Goal: Transaction & Acquisition: Purchase product/service

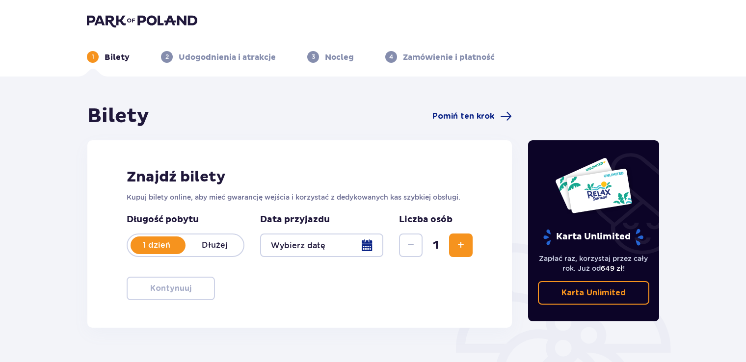
click at [141, 23] on img at bounding box center [142, 21] width 110 height 14
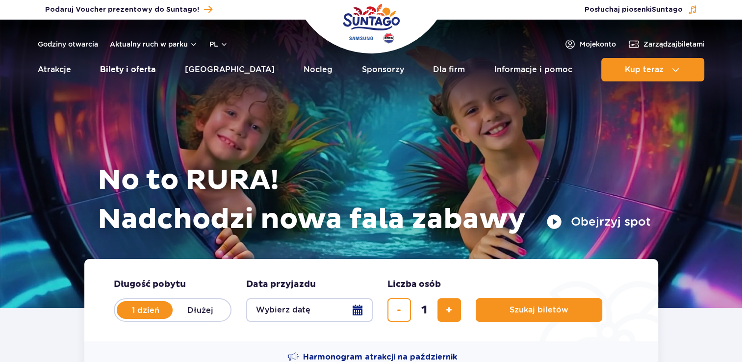
click at [141, 70] on link "Bilety i oferta" at bounding box center [127, 70] width 55 height 24
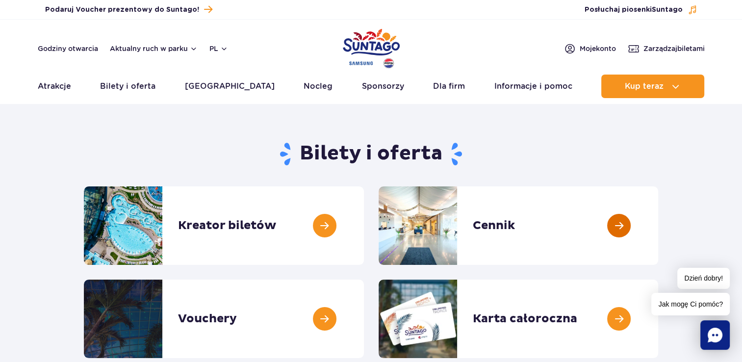
click at [658, 228] on link at bounding box center [658, 225] width 0 height 78
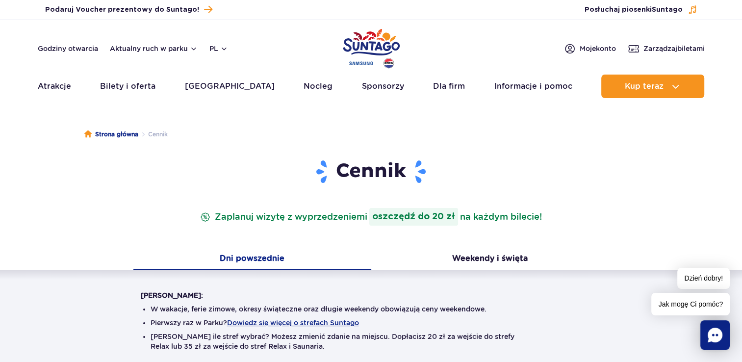
click at [400, 216] on strong "oszczędź do 20 zł" at bounding box center [413, 217] width 89 height 18
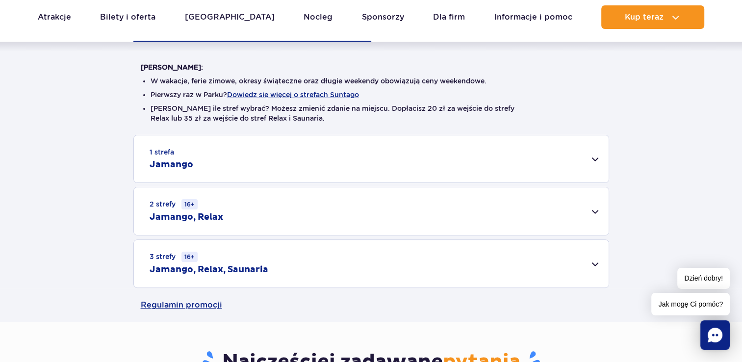
scroll to position [245, 0]
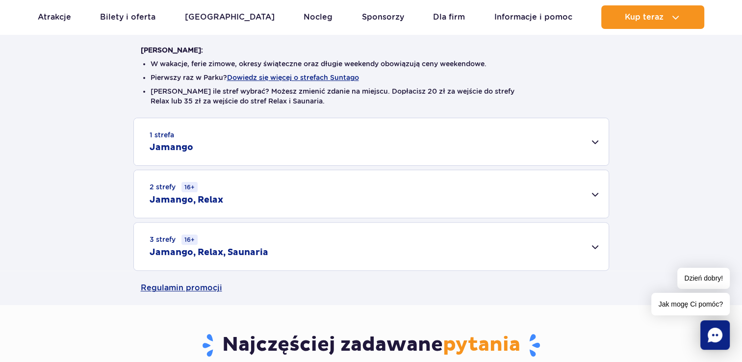
click at [283, 155] on div "1 strefa Jamango" at bounding box center [371, 141] width 475 height 47
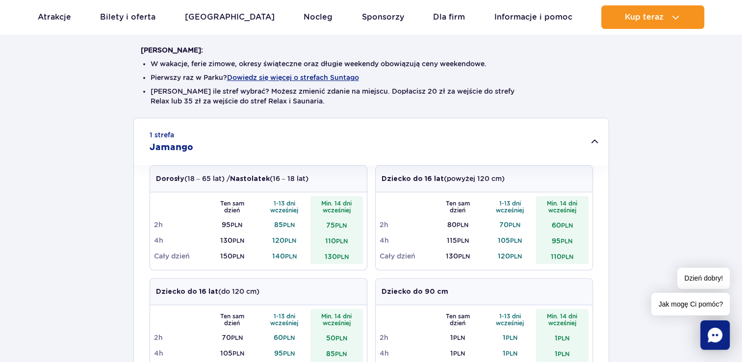
scroll to position [0, 0]
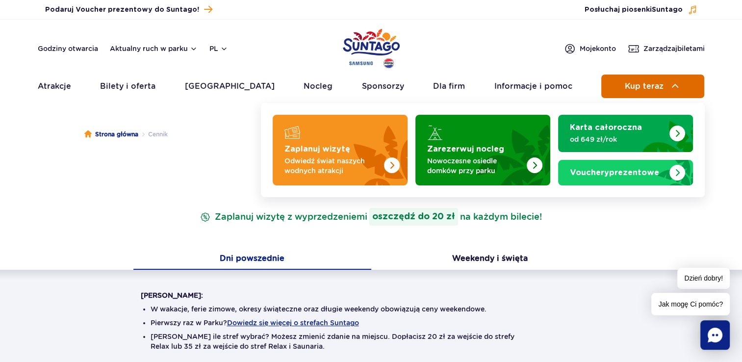
click at [647, 93] on button "Kup teraz" at bounding box center [652, 87] width 103 height 24
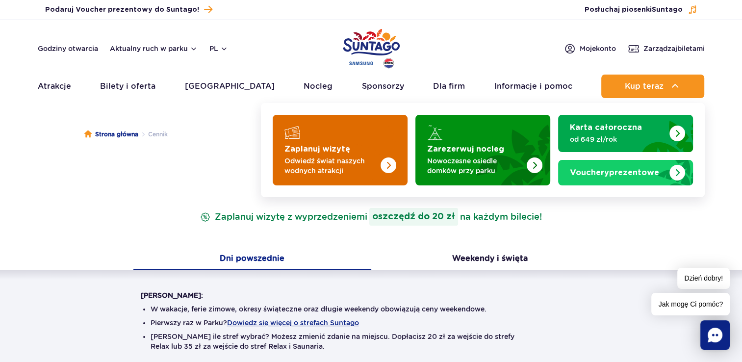
click at [323, 148] on strong "Zaplanuj wizytę" at bounding box center [317, 149] width 66 height 8
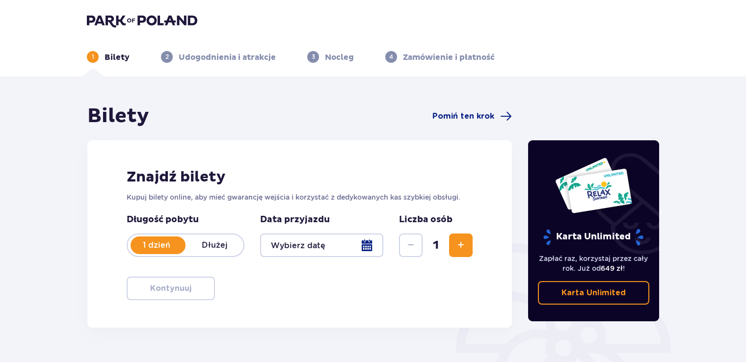
click at [330, 250] on div at bounding box center [321, 245] width 123 height 24
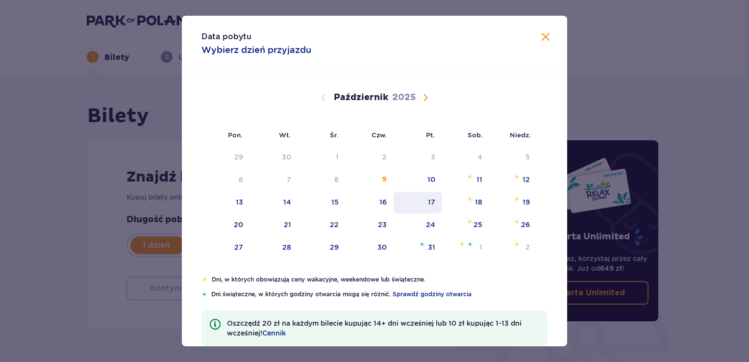
click at [434, 204] on div "17" at bounding box center [431, 202] width 7 height 10
click at [426, 202] on div "17" at bounding box center [418, 203] width 49 height 22
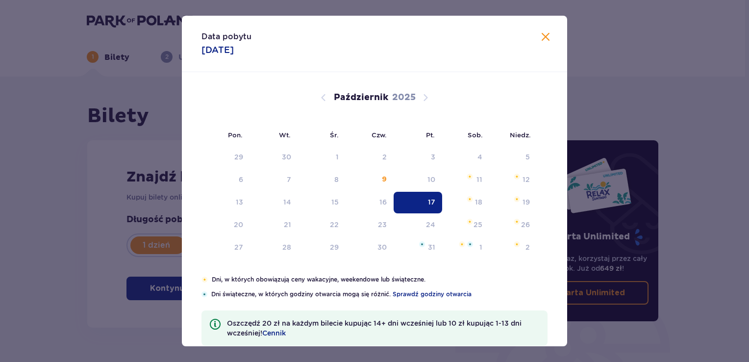
type input "[DATE]"
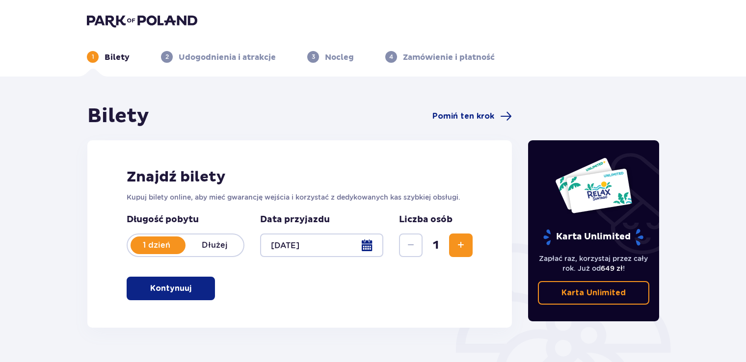
click at [455, 245] on span "Zwiększ" at bounding box center [461, 245] width 12 height 12
click at [460, 246] on span "Zwiększ" at bounding box center [461, 245] width 12 height 12
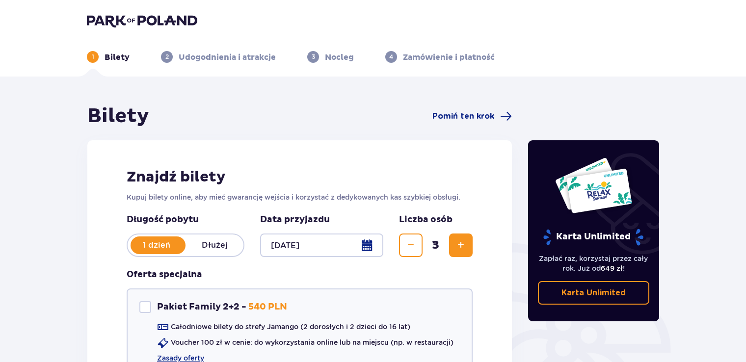
click at [464, 245] on span "Zwiększ" at bounding box center [461, 245] width 12 height 12
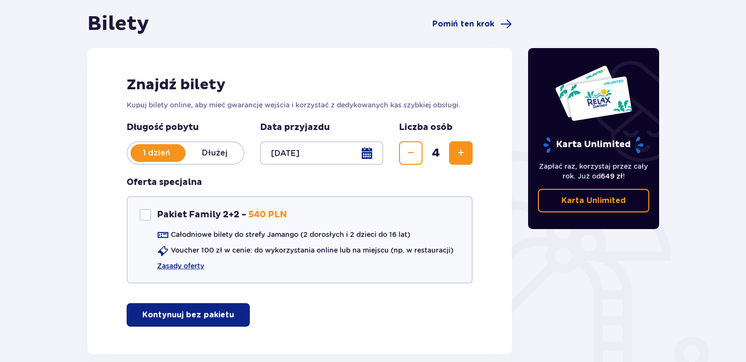
scroll to position [98, 0]
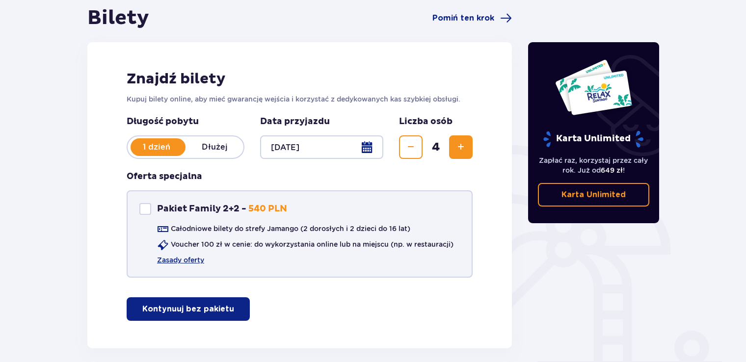
click at [144, 213] on div "Pakiet Family 2+2" at bounding box center [145, 209] width 12 height 12
checkbox input "true"
click at [196, 262] on link "Zasady oferty" at bounding box center [180, 260] width 47 height 10
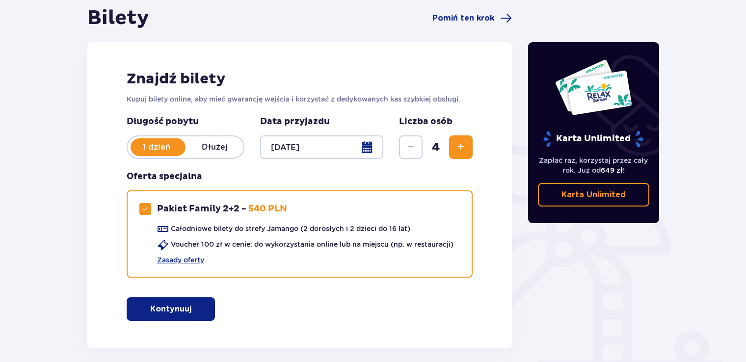
click at [334, 146] on div at bounding box center [321, 147] width 123 height 24
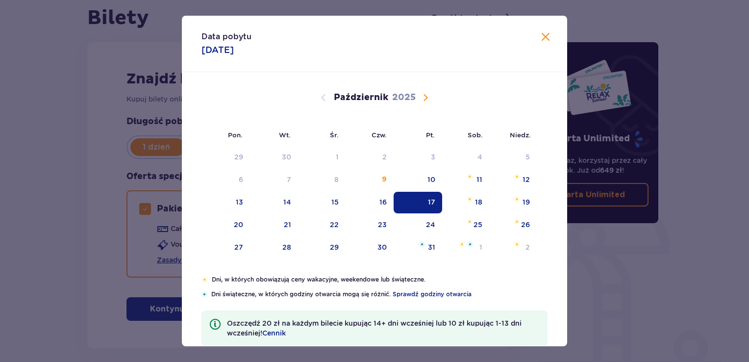
click at [421, 97] on span "Następny miesiąc" at bounding box center [426, 98] width 12 height 12
click at [422, 97] on span "Następny miesiąc" at bounding box center [426, 98] width 12 height 12
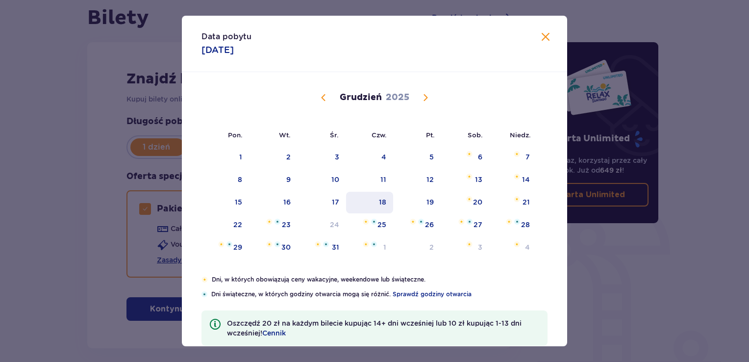
drag, startPoint x: 426, startPoint y: 199, endPoint x: 365, endPoint y: 194, distance: 61.1
click at [424, 199] on div "19" at bounding box center [417, 203] width 48 height 22
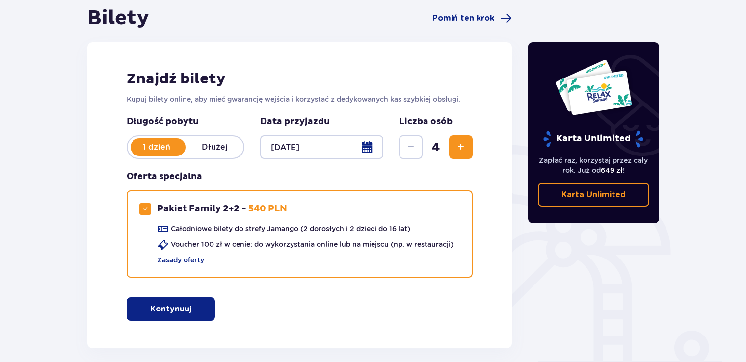
click at [363, 144] on div at bounding box center [321, 147] width 123 height 24
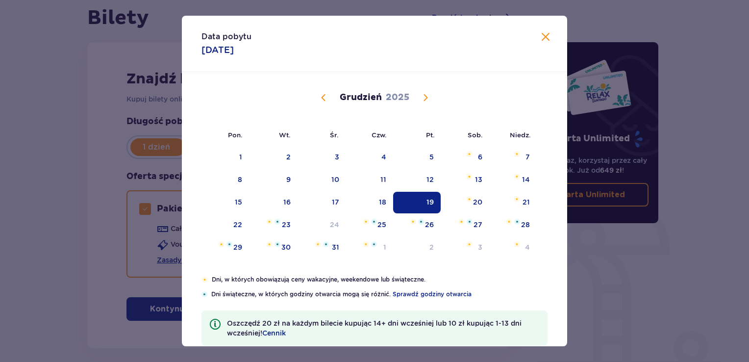
click at [319, 91] on div "Grudzień 2025" at bounding box center [374, 109] width 325 height 74
drag, startPoint x: 322, startPoint y: 93, endPoint x: 322, endPoint y: 103, distance: 10.3
click at [322, 95] on span "Poprzedni miesiąc" at bounding box center [324, 98] width 12 height 12
click at [322, 103] on div "Listopad 2025" at bounding box center [374, 109] width 325 height 74
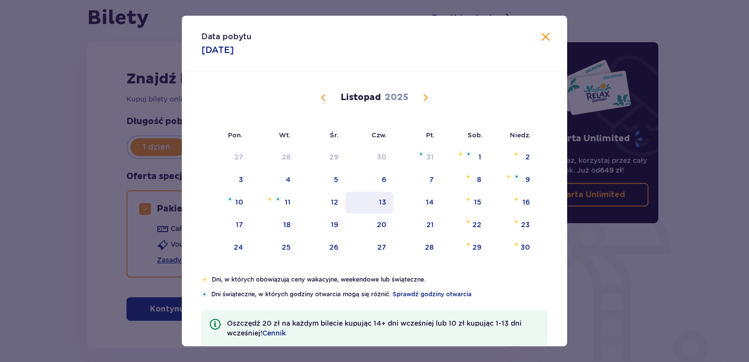
click at [382, 204] on div "13" at bounding box center [382, 202] width 7 height 10
type input "13.11.25"
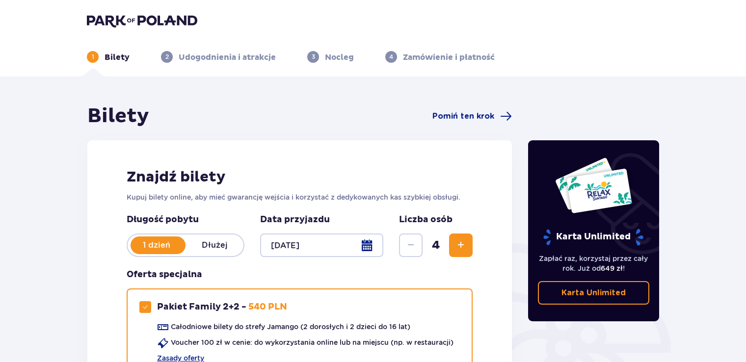
click at [449, 244] on button "Zwiększ" at bounding box center [461, 245] width 24 height 24
click at [458, 245] on span "Zwiększ" at bounding box center [461, 245] width 12 height 12
click at [214, 244] on p "Dłużej" at bounding box center [214, 245] width 58 height 11
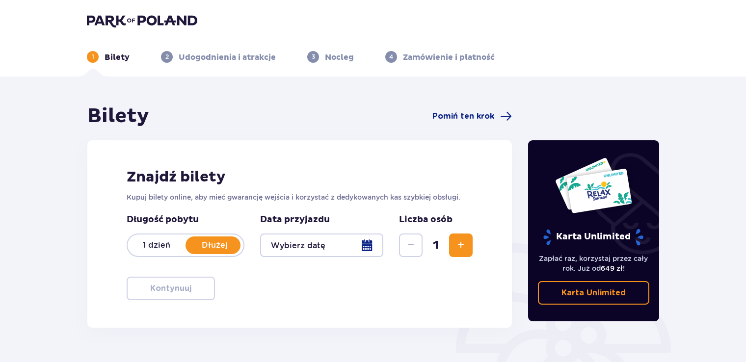
click at [160, 244] on p "1 dzień" at bounding box center [157, 245] width 58 height 11
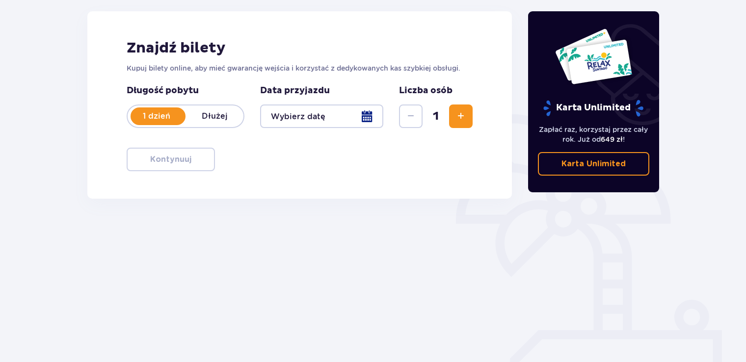
scroll to position [137, 0]
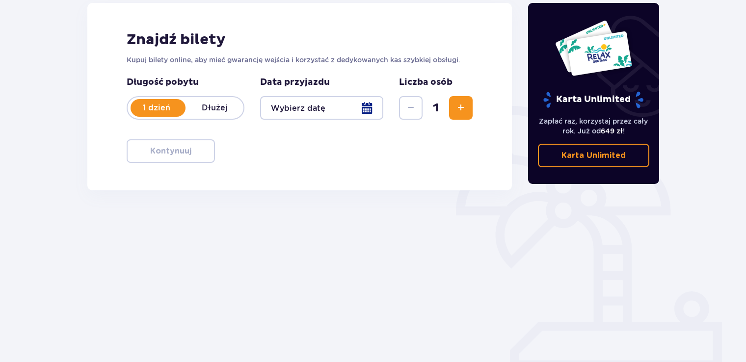
click at [362, 109] on div at bounding box center [321, 108] width 123 height 24
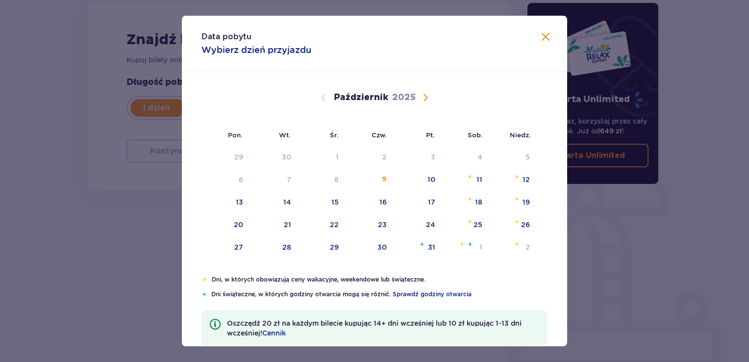
drag, startPoint x: 362, startPoint y: 109, endPoint x: 189, endPoint y: 199, distance: 195.5
click at [192, 199] on div "Wrzesień 2025 1 2 3 4 5 6 7 8 9 10 11 12 13 14 15 16 17 18 19 20 21 22 23 24 25…" at bounding box center [375, 259] width 386 height 375
click at [430, 205] on div "17" at bounding box center [431, 202] width 7 height 10
type input "[DATE]"
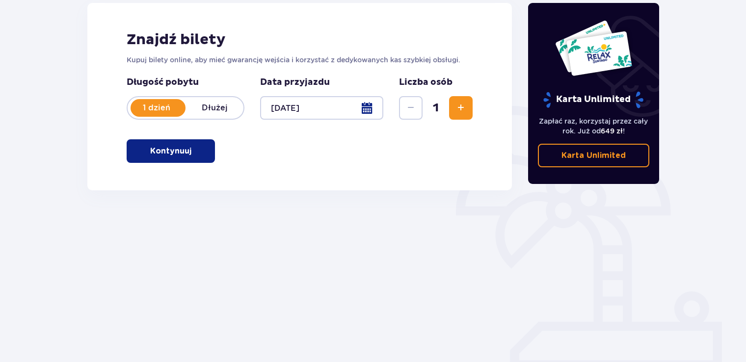
click at [425, 201] on div "Bilety Pomiń ten krok Znajdź bilety Kupuj bilety online, aby mieć gwarancję wej…" at bounding box center [299, 135] width 441 height 337
click at [202, 152] on button "Kontynuuj" at bounding box center [171, 151] width 88 height 24
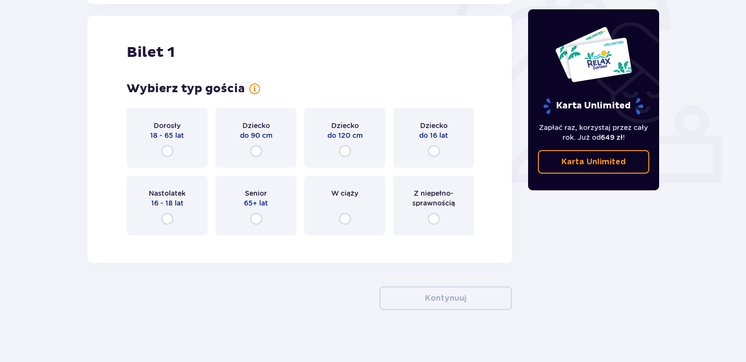
scroll to position [328, 0]
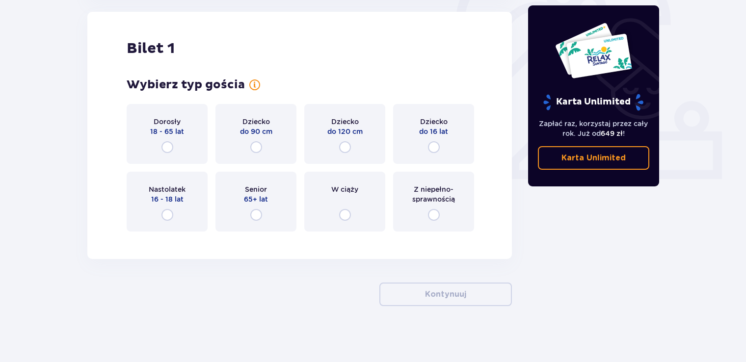
click at [165, 148] on input "radio" at bounding box center [167, 147] width 12 height 12
radio input "true"
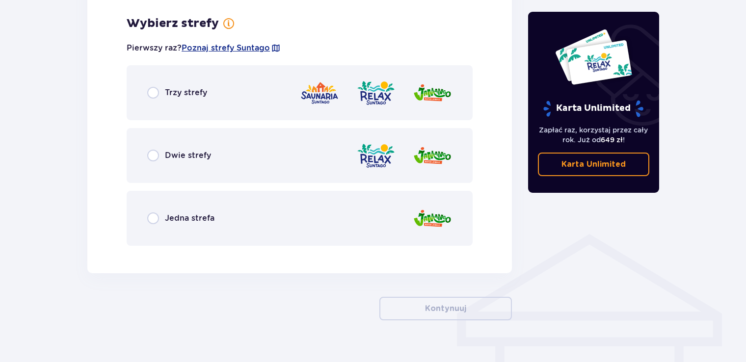
scroll to position [567, 0]
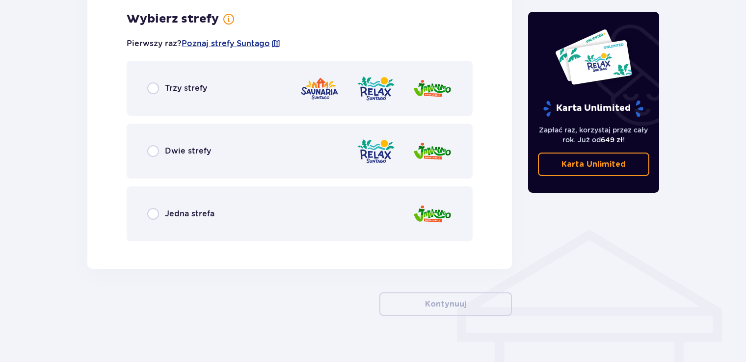
click at [152, 213] on input "radio" at bounding box center [153, 214] width 12 height 12
radio input "true"
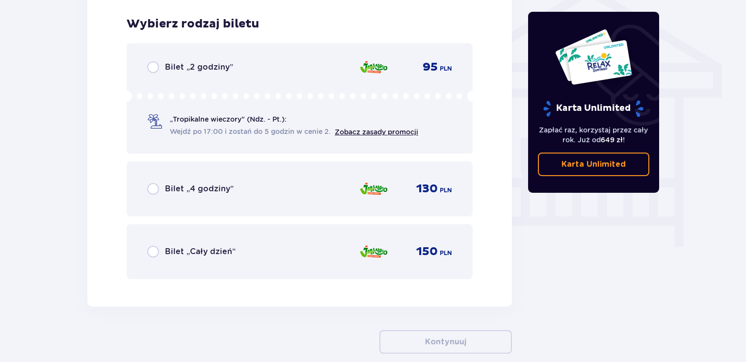
scroll to position [816, 0]
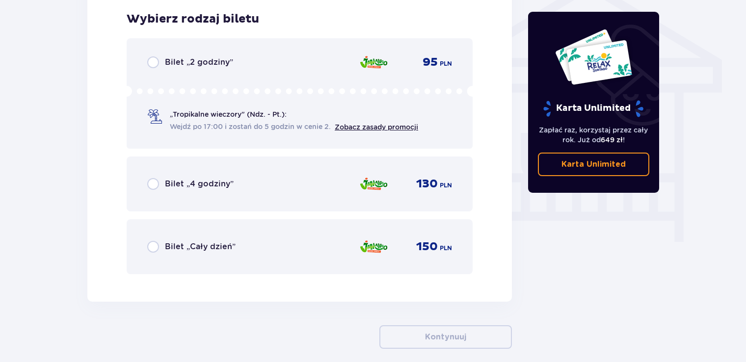
click at [157, 250] on input "radio" at bounding box center [153, 247] width 12 height 12
radio input "true"
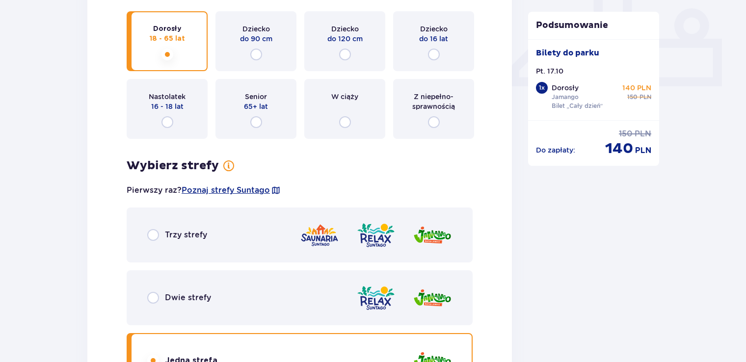
scroll to position [470, 0]
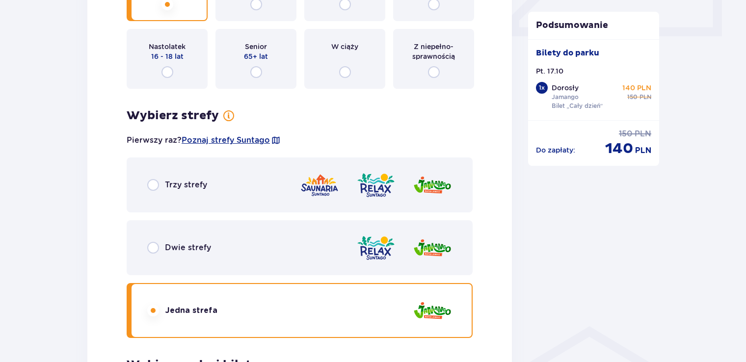
click at [153, 187] on input "radio" at bounding box center [153, 185] width 12 height 12
radio input "true"
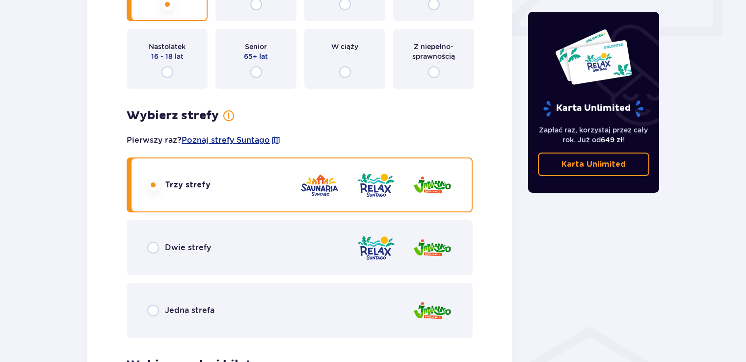
scroll to position [816, 0]
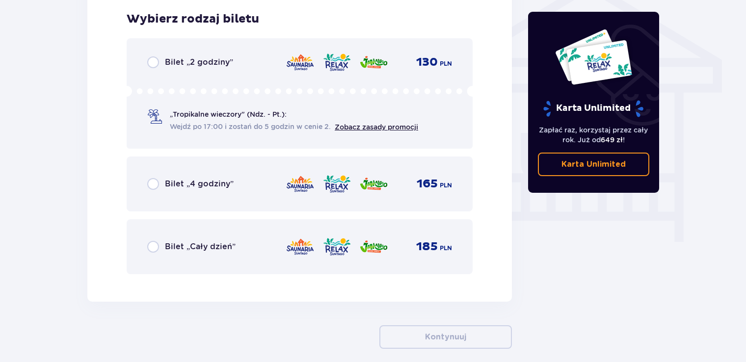
click at [153, 248] on input "radio" at bounding box center [153, 247] width 12 height 12
radio input "true"
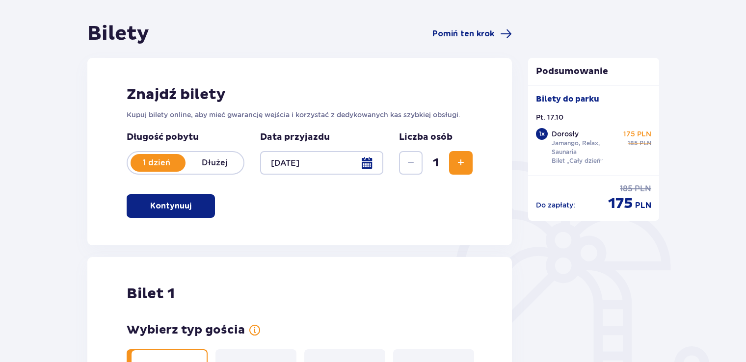
scroll to position [0, 0]
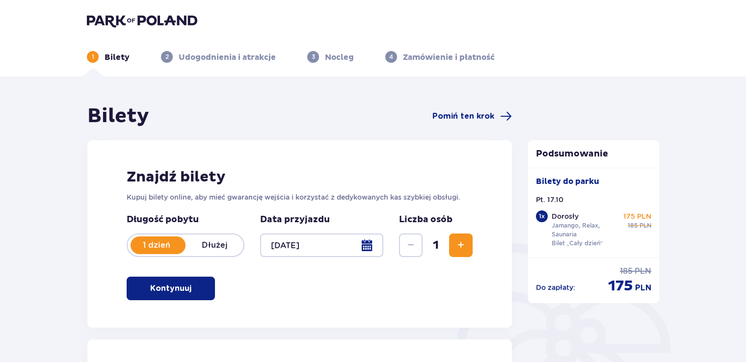
click at [370, 244] on div at bounding box center [321, 245] width 123 height 24
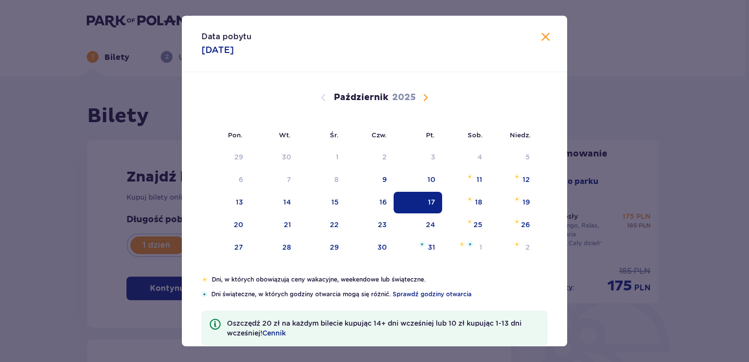
click at [423, 93] on span "Następny miesiąc" at bounding box center [426, 98] width 12 height 12
drag, startPoint x: 425, startPoint y: 204, endPoint x: 245, endPoint y: 296, distance: 202.0
click at [424, 204] on div "14" at bounding box center [417, 203] width 48 height 22
type input "14.11.25"
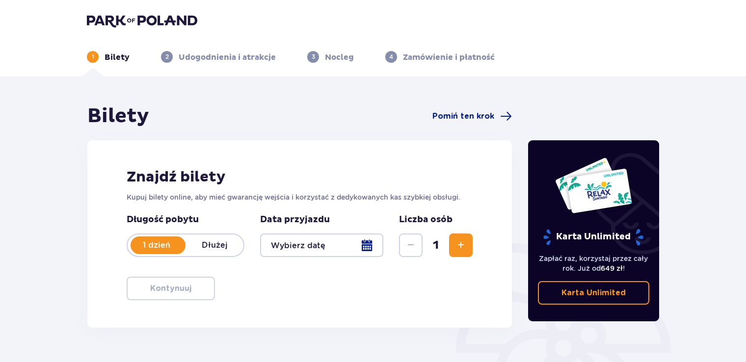
click at [349, 250] on div at bounding box center [321, 245] width 123 height 24
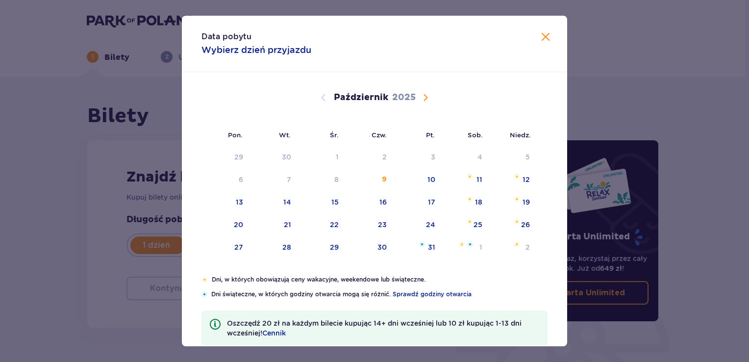
click at [426, 97] on span "Następny miesiąc" at bounding box center [426, 98] width 12 height 12
click at [383, 203] on div "13" at bounding box center [382, 202] width 7 height 10
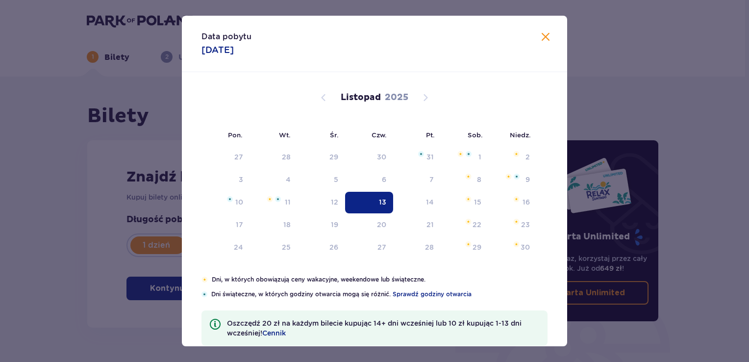
type input "13.11.25"
click at [363, 206] on div "Znajdź bilety Kupuj bilety online, aby mieć gwarancję wejścia i korzystać z ded…" at bounding box center [299, 233] width 424 height 187
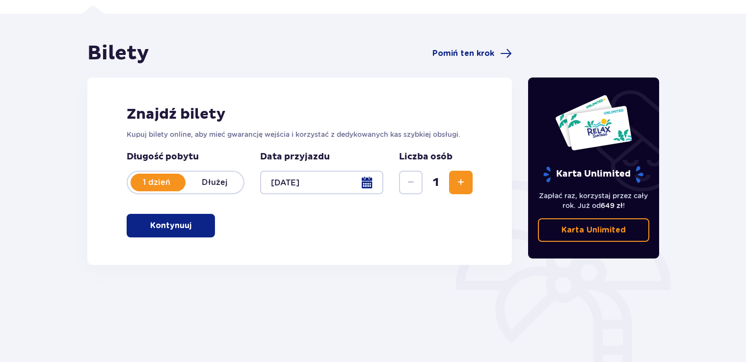
scroll to position [137, 0]
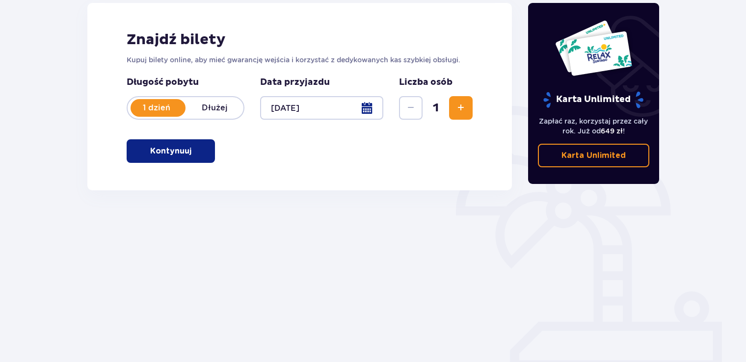
click at [155, 152] on p "Kontynuuj" at bounding box center [170, 151] width 41 height 11
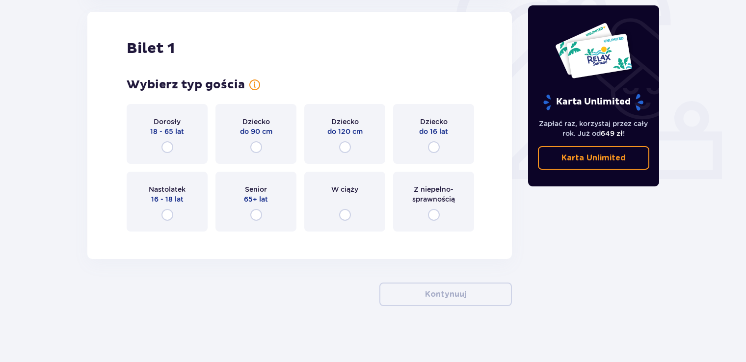
click at [168, 146] on input "radio" at bounding box center [167, 147] width 12 height 12
radio input "true"
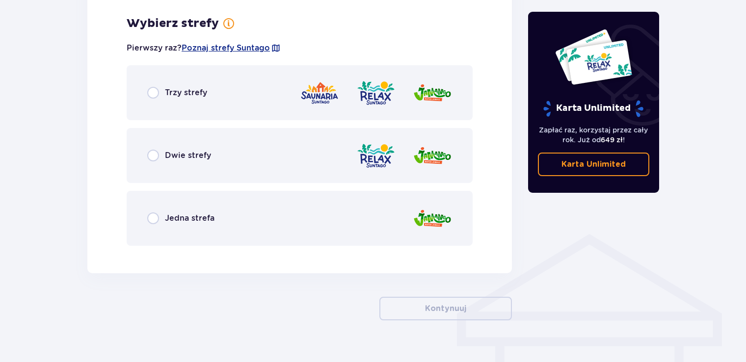
scroll to position [567, 0]
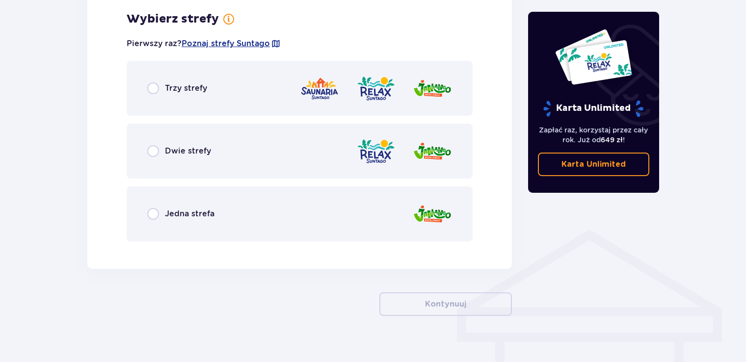
click at [155, 89] on input "radio" at bounding box center [153, 88] width 12 height 12
radio input "true"
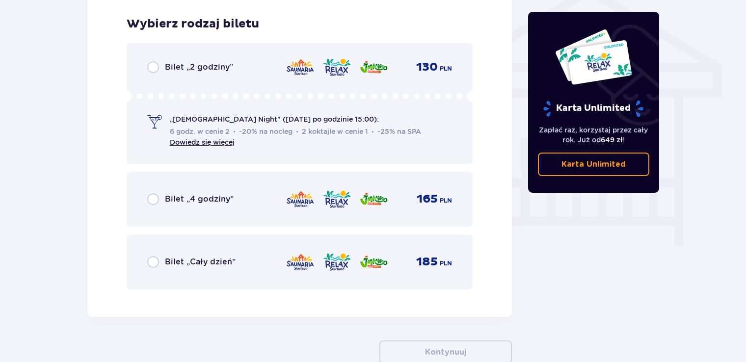
scroll to position [816, 0]
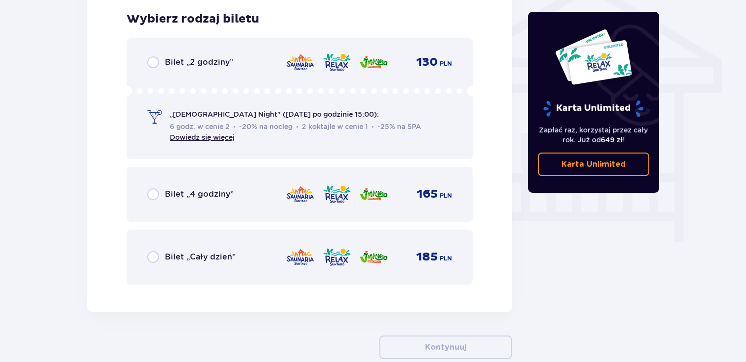
click at [154, 254] on input "radio" at bounding box center [153, 257] width 12 height 12
radio input "true"
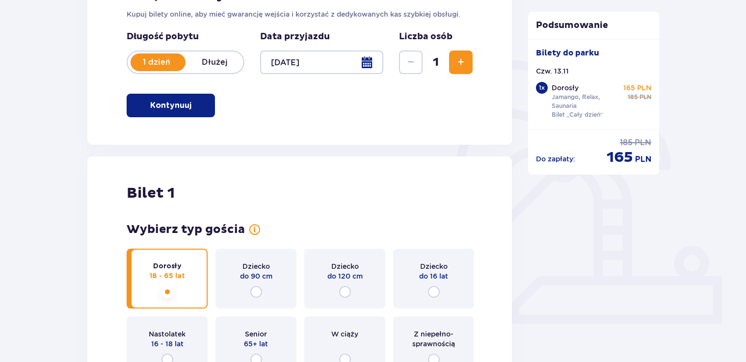
scroll to position [0, 0]
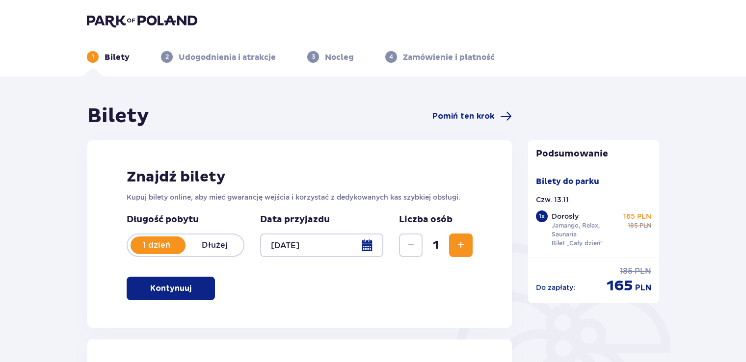
click at [453, 244] on button "Zwiększ" at bounding box center [461, 245] width 24 height 24
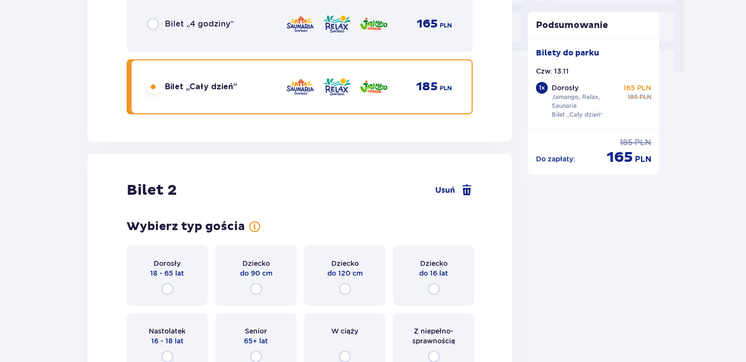
click at [458, 246] on div "Dziecko do 16 lat" at bounding box center [433, 276] width 81 height 60
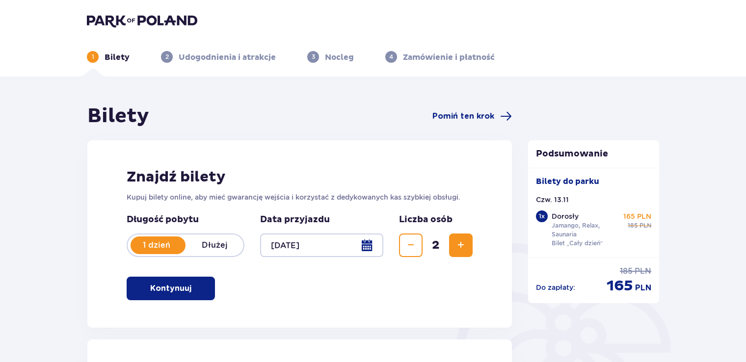
click at [125, 20] on img at bounding box center [142, 21] width 110 height 14
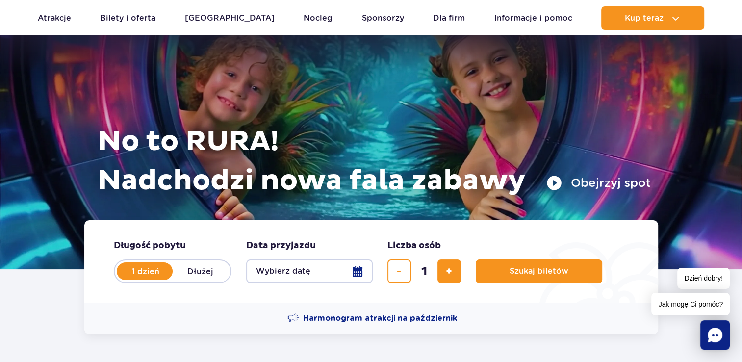
scroll to position [147, 0]
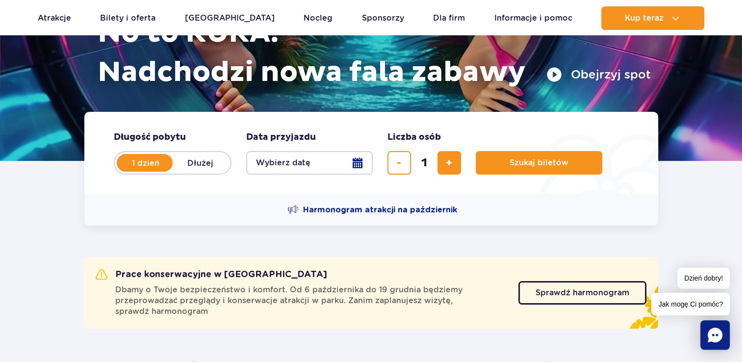
click at [361, 165] on button "Wybierz datę" at bounding box center [309, 163] width 127 height 24
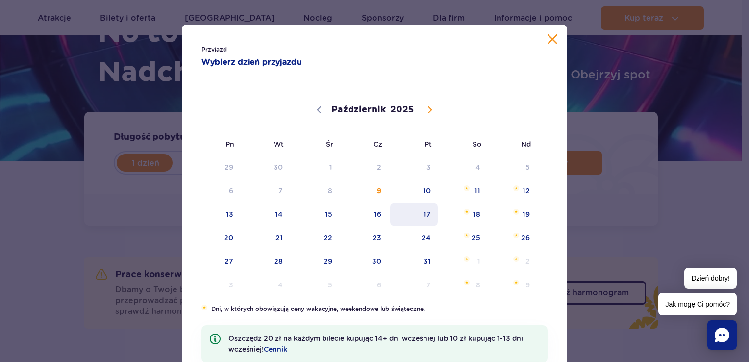
click at [428, 214] on span "17" at bounding box center [414, 214] width 50 height 23
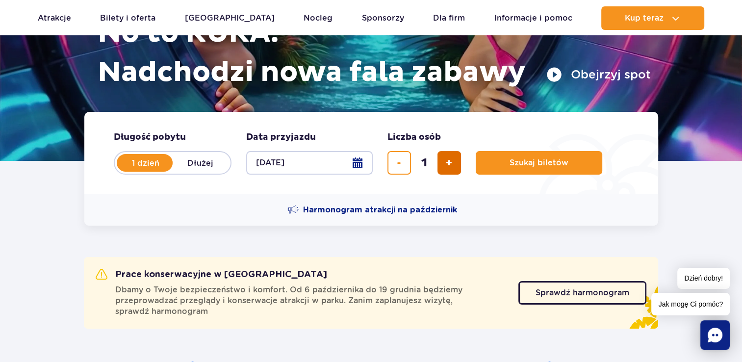
drag, startPoint x: 453, startPoint y: 162, endPoint x: 448, endPoint y: 169, distance: 8.0
click at [453, 163] on button "dodaj bilet" at bounding box center [450, 163] width 24 height 24
click at [448, 163] on span "dodaj bilet" at bounding box center [449, 163] width 6 height 0
type input "4"
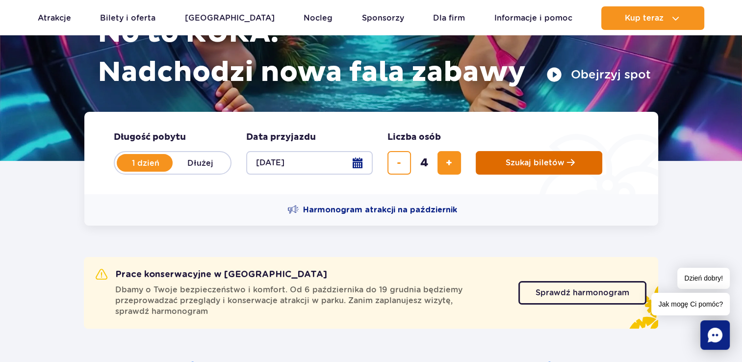
click at [526, 162] on span "Szukaj biletów" at bounding box center [535, 162] width 59 height 9
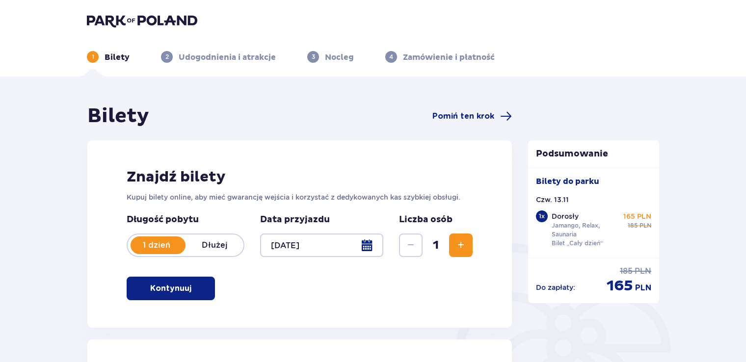
click at [458, 247] on span "Zwiększ" at bounding box center [461, 245] width 12 height 12
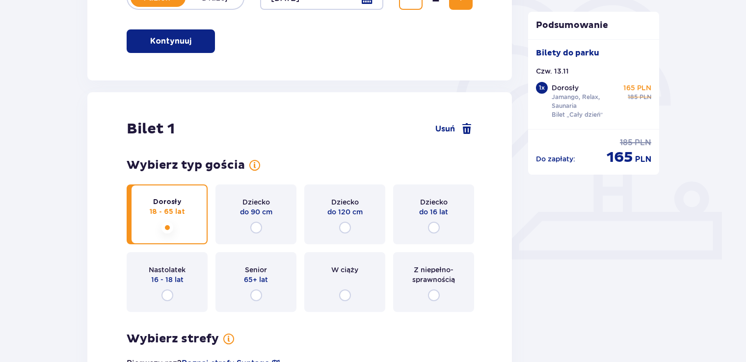
scroll to position [98, 0]
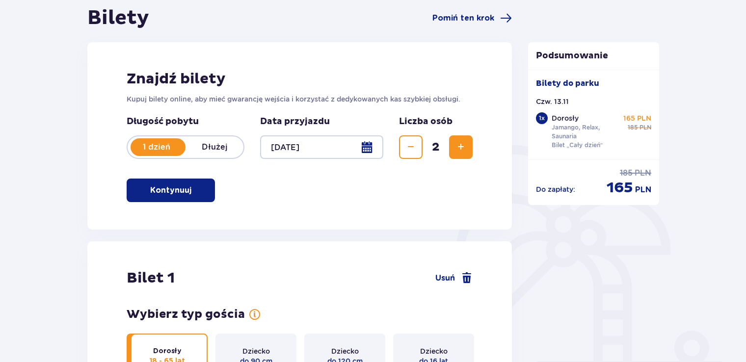
click at [116, 16] on h1 "Bilety" at bounding box center [118, 18] width 62 height 25
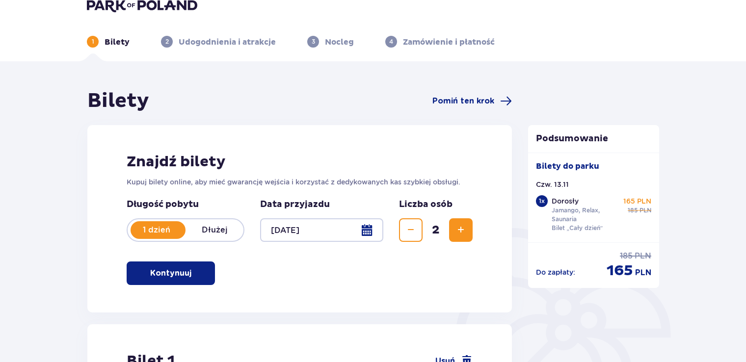
scroll to position [0, 0]
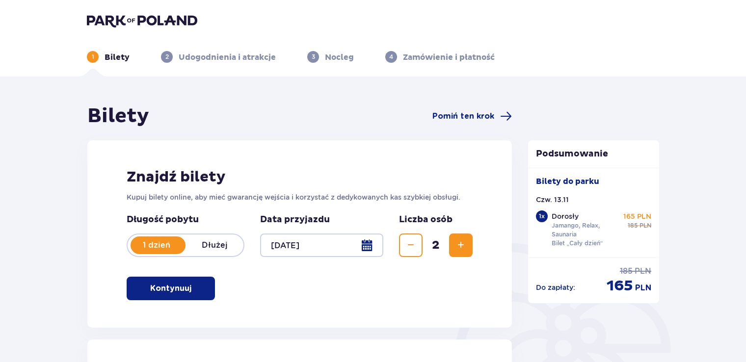
click at [122, 16] on img at bounding box center [142, 21] width 110 height 14
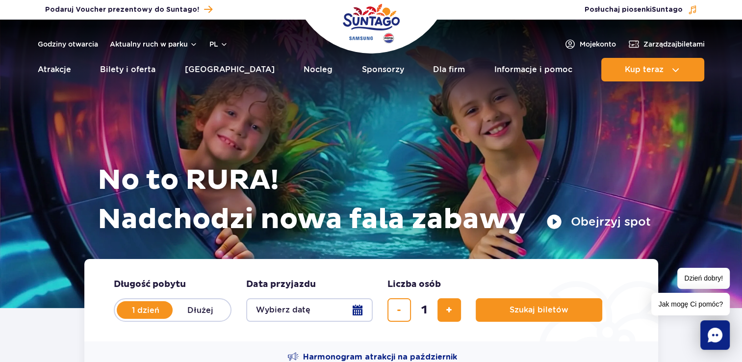
click at [357, 309] on button "Wybierz datę" at bounding box center [309, 310] width 127 height 24
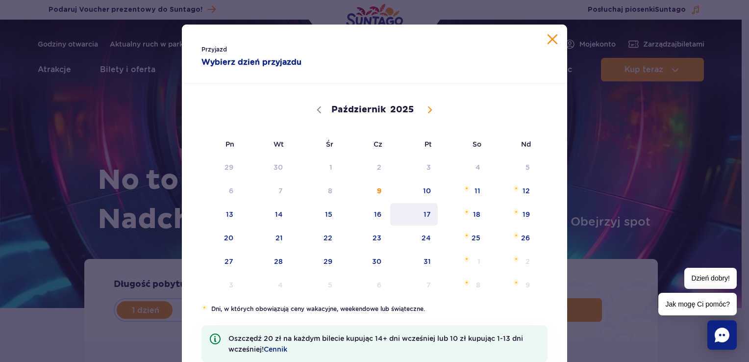
click at [422, 210] on span "17" at bounding box center [414, 214] width 50 height 23
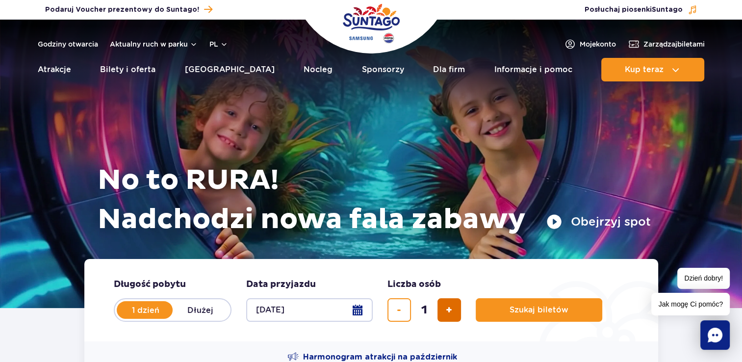
click at [448, 310] on span "dodaj bilet" at bounding box center [449, 310] width 6 height 0
click at [452, 309] on button "dodaj bilet" at bounding box center [450, 310] width 24 height 24
click at [447, 310] on span "dodaj bilet" at bounding box center [449, 310] width 6 height 0
type input "4"
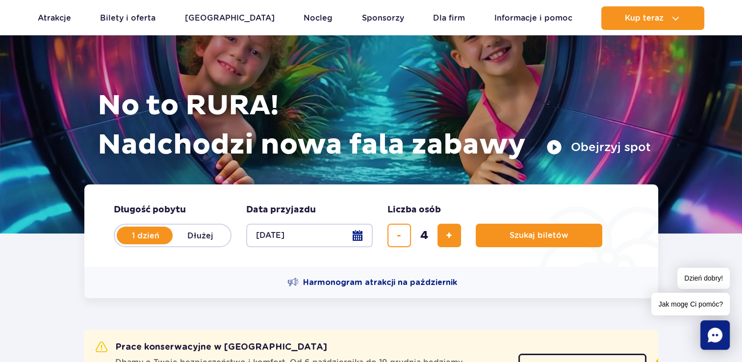
scroll to position [147, 0]
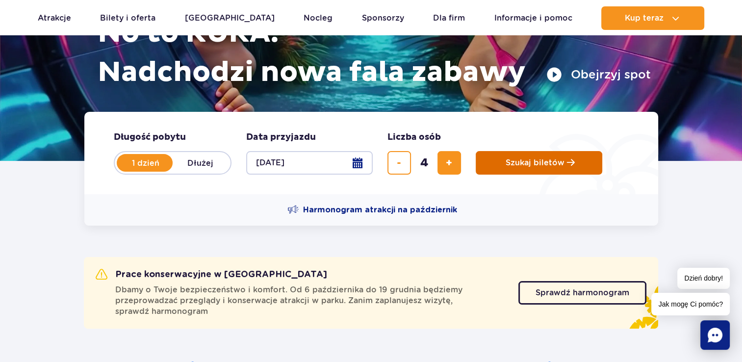
click at [524, 163] on span "Szukaj biletów" at bounding box center [535, 162] width 59 height 9
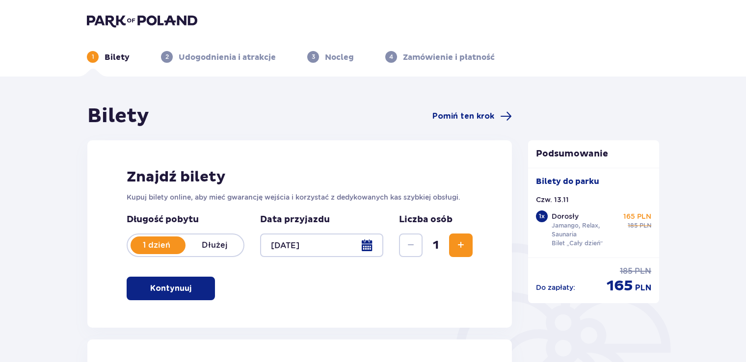
click at [361, 242] on div at bounding box center [321, 245] width 123 height 24
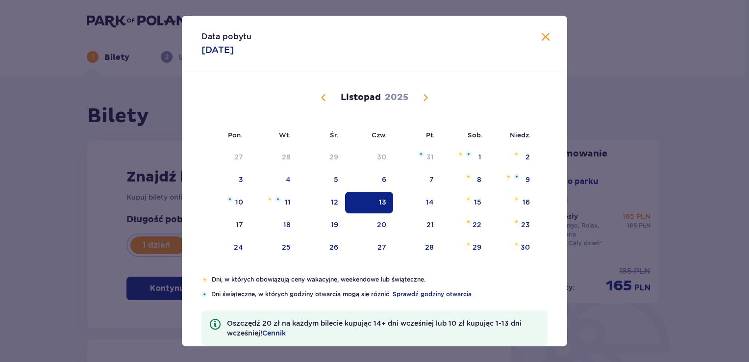
drag, startPoint x: 326, startPoint y: 102, endPoint x: 332, endPoint y: 99, distance: 6.6
click at [326, 102] on span "Poprzedni miesiąc" at bounding box center [324, 98] width 12 height 12
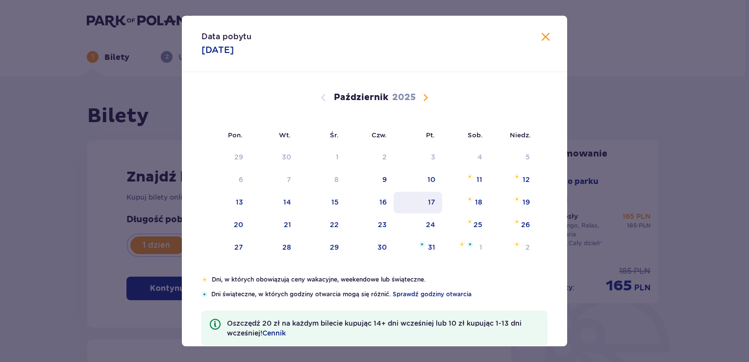
click at [431, 202] on div "17" at bounding box center [431, 202] width 7 height 10
type input "[DATE]"
click at [418, 198] on div "17" at bounding box center [418, 203] width 49 height 22
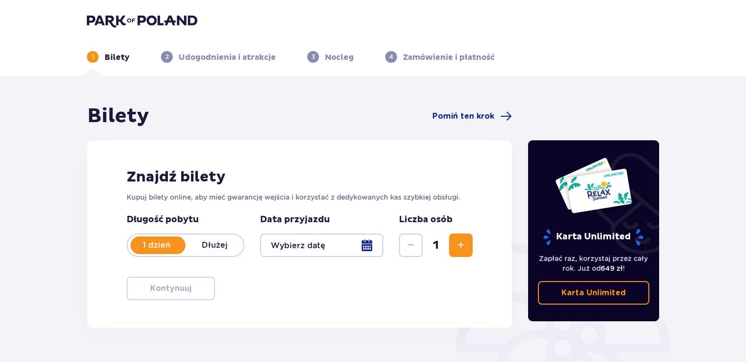
click at [371, 243] on div at bounding box center [321, 245] width 123 height 24
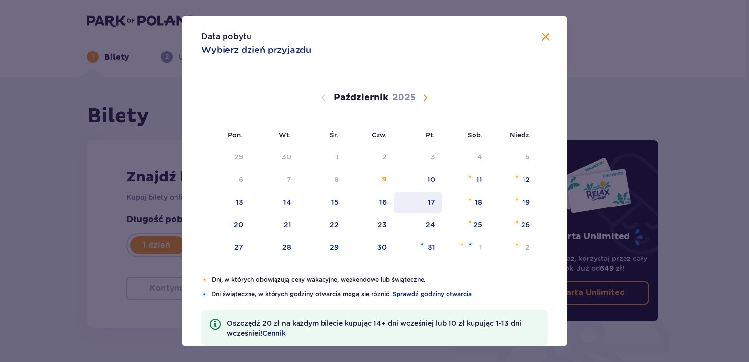
click at [423, 199] on div "17" at bounding box center [418, 203] width 49 height 22
click at [429, 199] on div "17" at bounding box center [431, 202] width 7 height 10
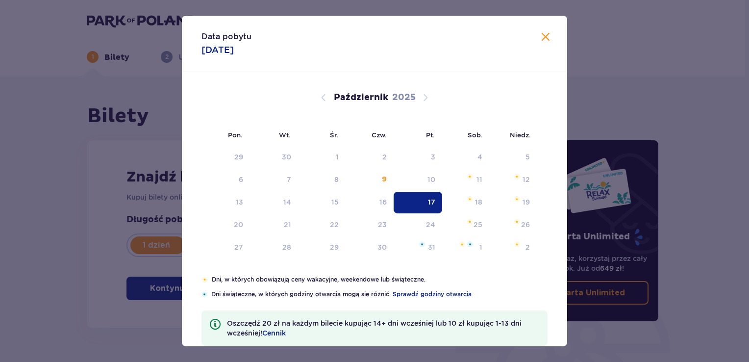
type input "[DATE]"
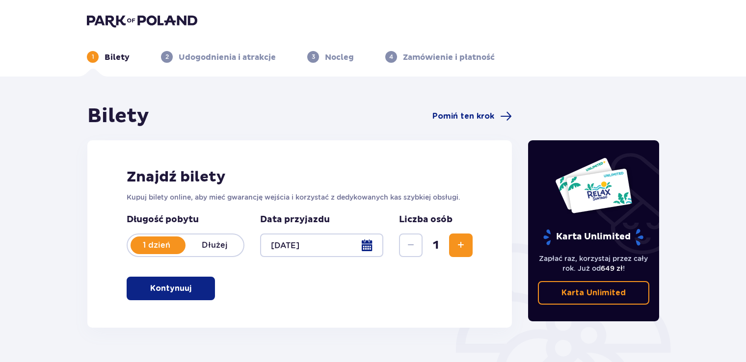
click at [459, 243] on span "Zwiększ" at bounding box center [461, 245] width 12 height 12
click at [461, 244] on span "Zwiększ" at bounding box center [461, 245] width 12 height 12
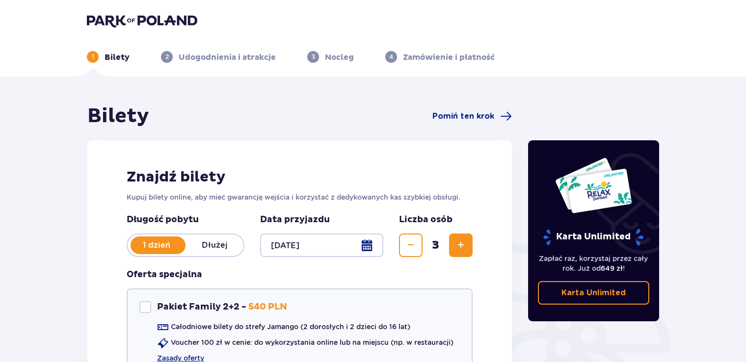
click at [464, 244] on span "Zwiększ" at bounding box center [461, 245] width 12 height 12
click at [151, 305] on div "Pakiet Family 2+2 Pakiet Family 2+2 - 540 PLN" at bounding box center [213, 307] width 148 height 12
checkbox input "true"
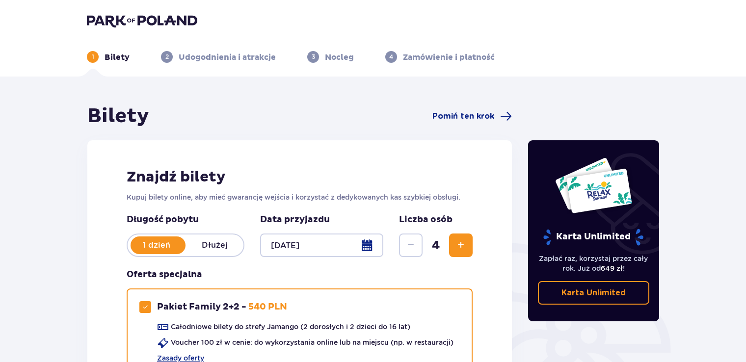
scroll to position [143, 0]
